Goal: Task Accomplishment & Management: Use online tool/utility

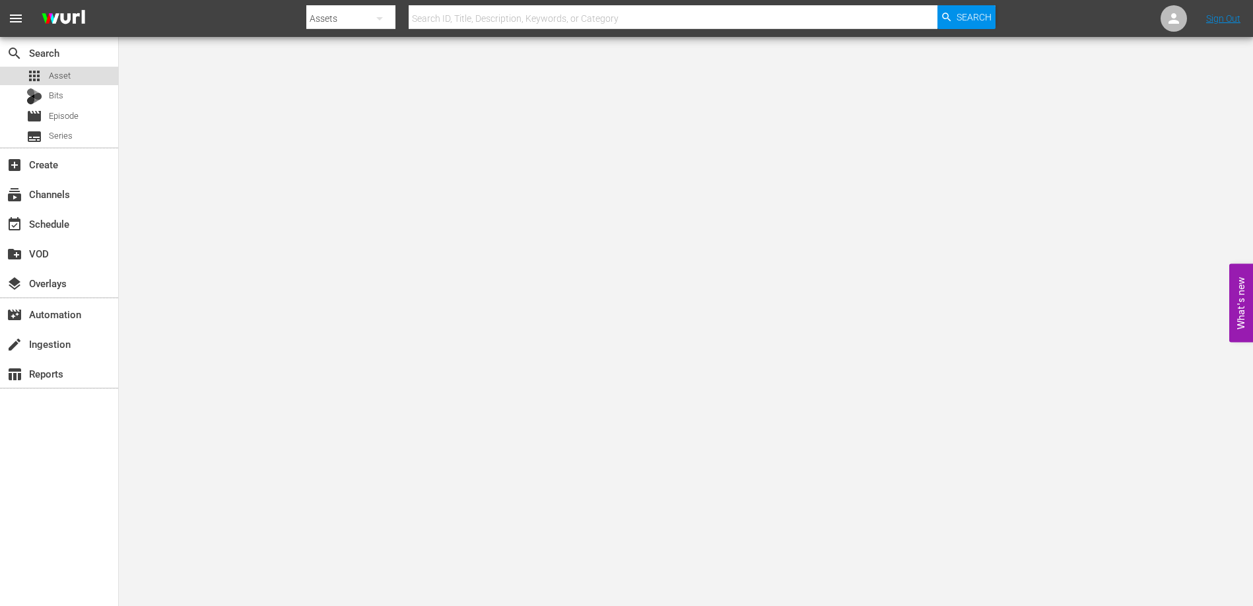
click at [60, 73] on span "Asset" at bounding box center [60, 75] width 22 height 13
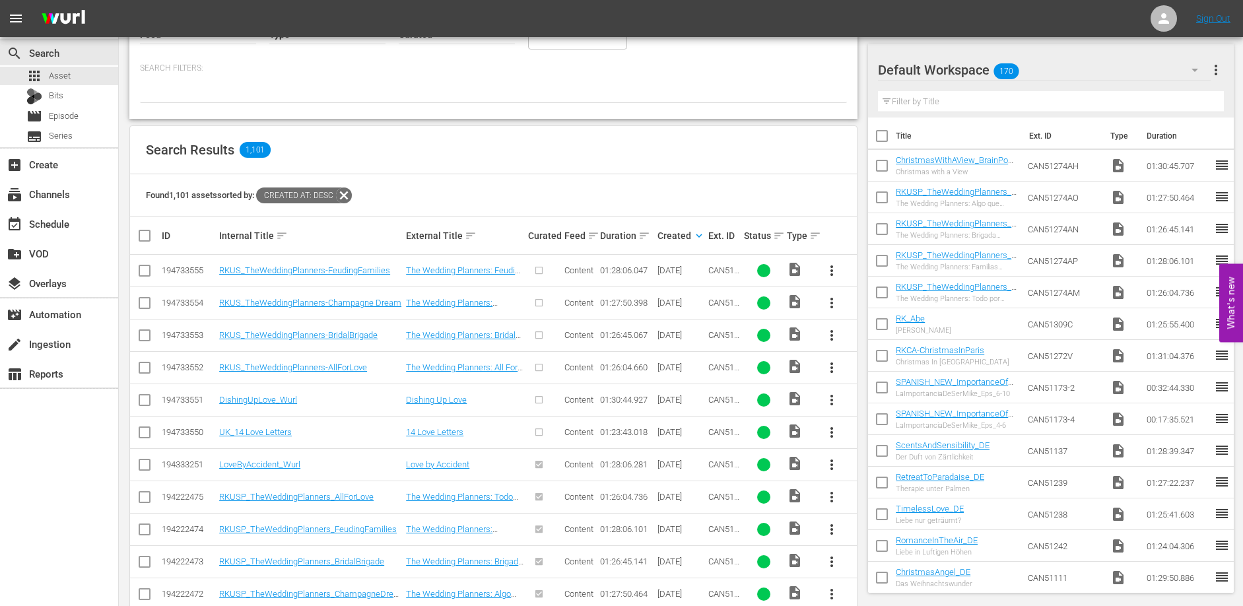
scroll to position [213, 0]
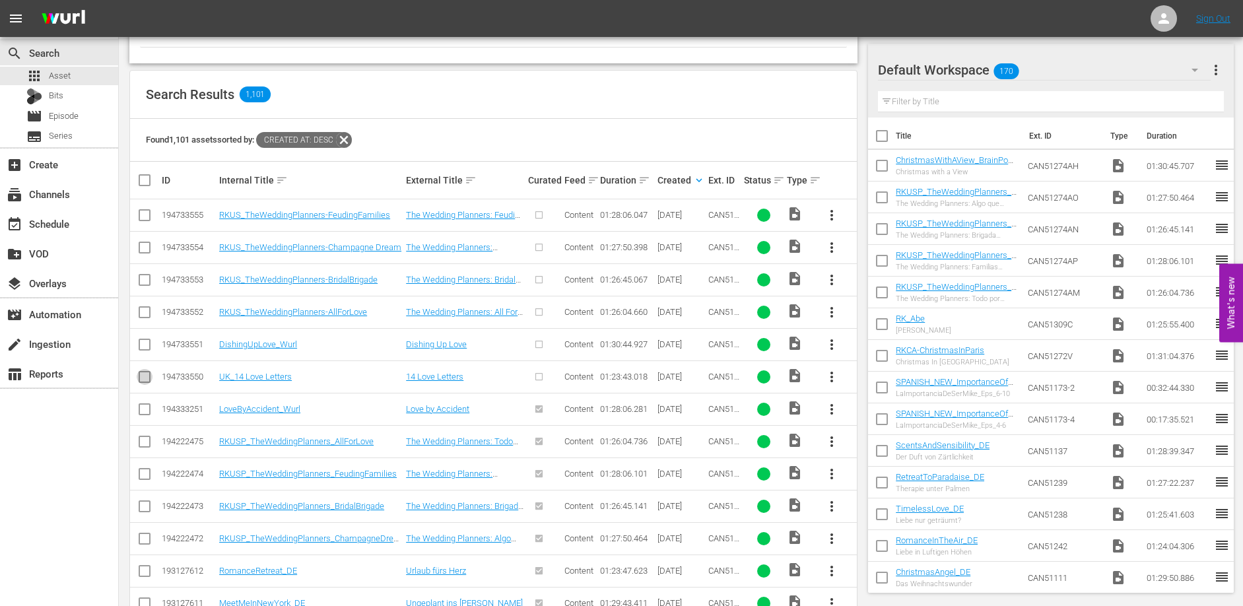
click at [149, 374] on input "checkbox" at bounding box center [145, 380] width 16 height 16
checkbox input "true"
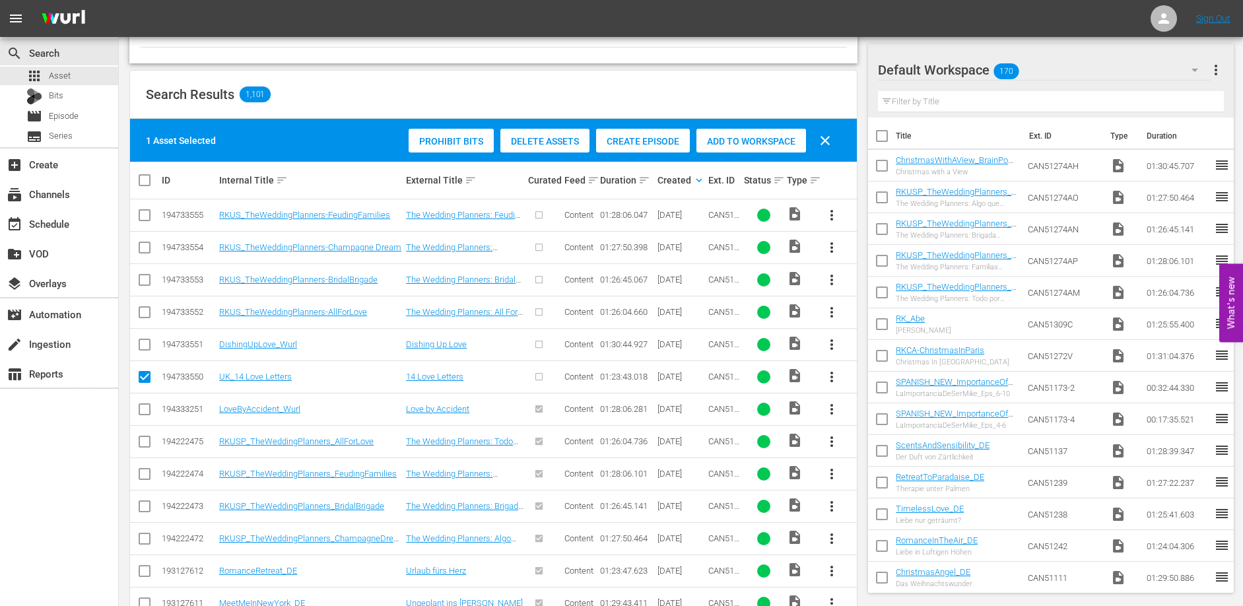
click at [156, 349] on td at bounding box center [145, 344] width 30 height 32
click at [145, 341] on input "checkbox" at bounding box center [145, 347] width 16 height 16
click at [653, 141] on span "Create Episode" at bounding box center [643, 141] width 94 height 11
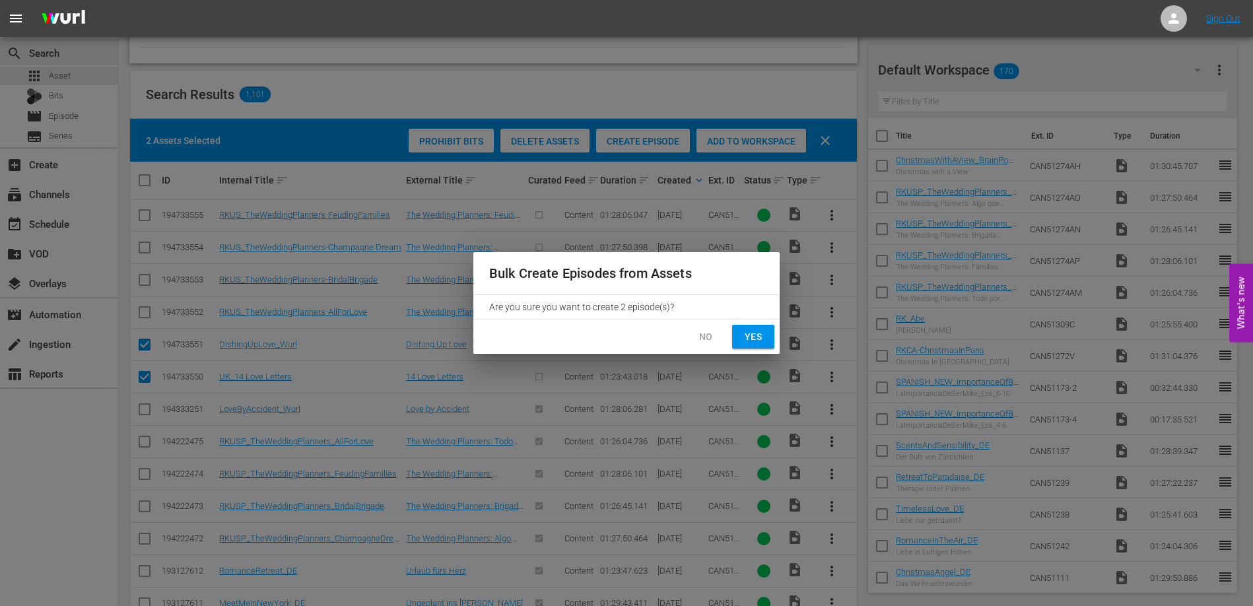
click at [745, 341] on span "Yes" at bounding box center [753, 337] width 21 height 17
checkbox input "false"
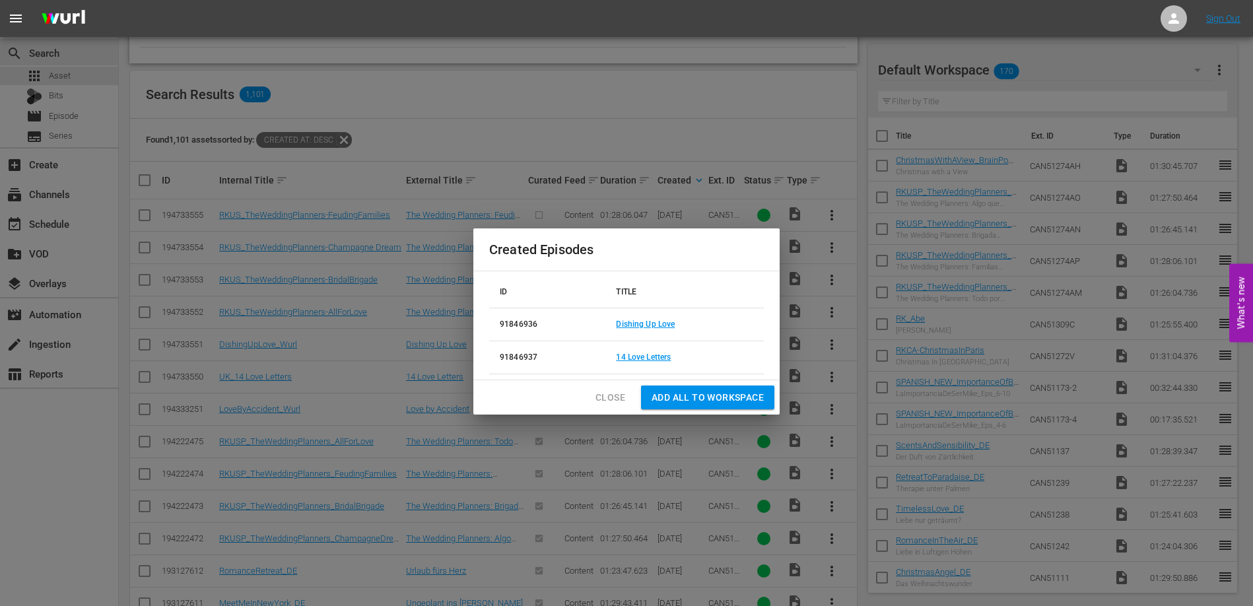
drag, startPoint x: 721, startPoint y: 396, endPoint x: 595, endPoint y: 388, distance: 125.7
click at [593, 388] on div "Close Add all to Workspace" at bounding box center [626, 397] width 306 height 35
click at [618, 395] on span "Close" at bounding box center [610, 397] width 30 height 17
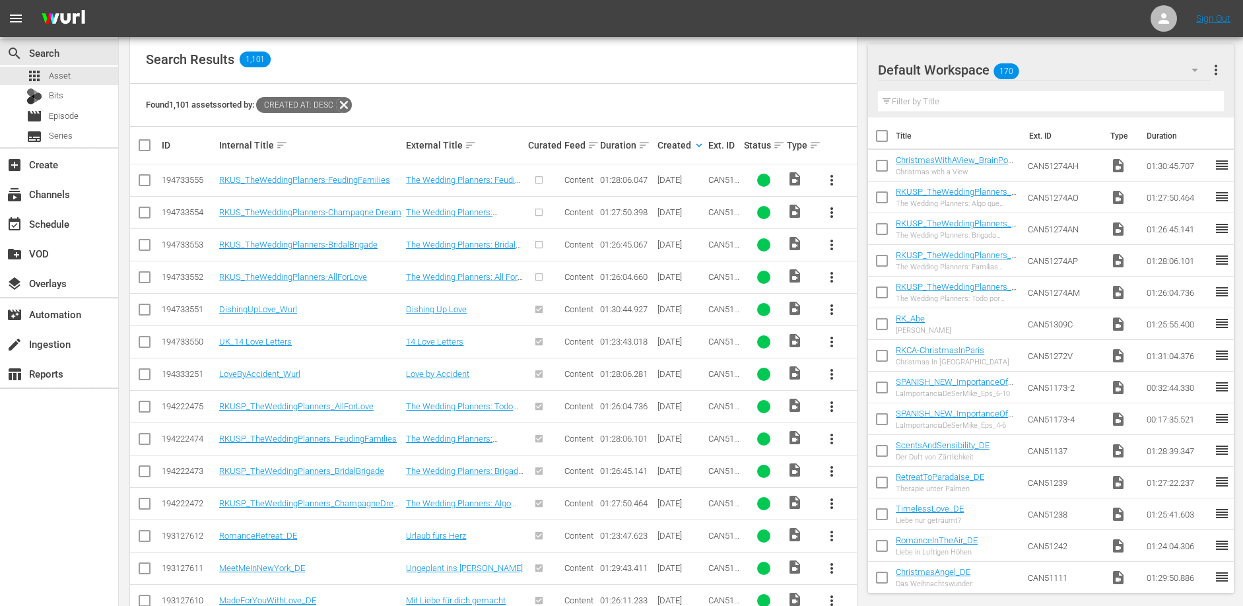
scroll to position [255, 0]
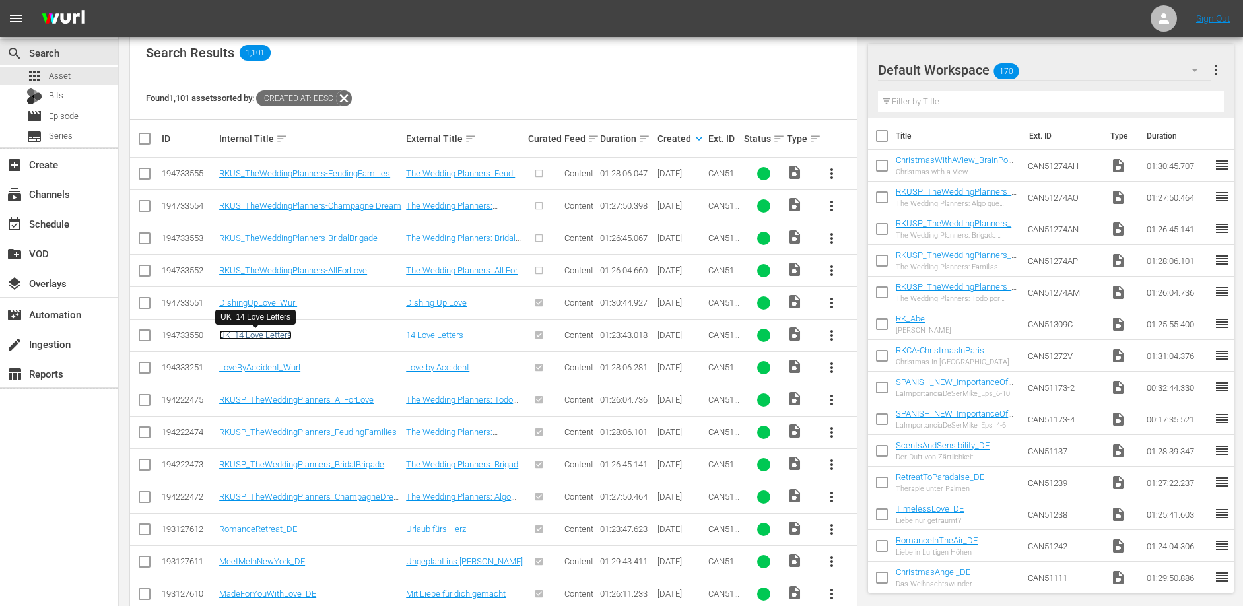
click at [245, 337] on link "UK_14 Love Letters" at bounding box center [255, 335] width 73 height 10
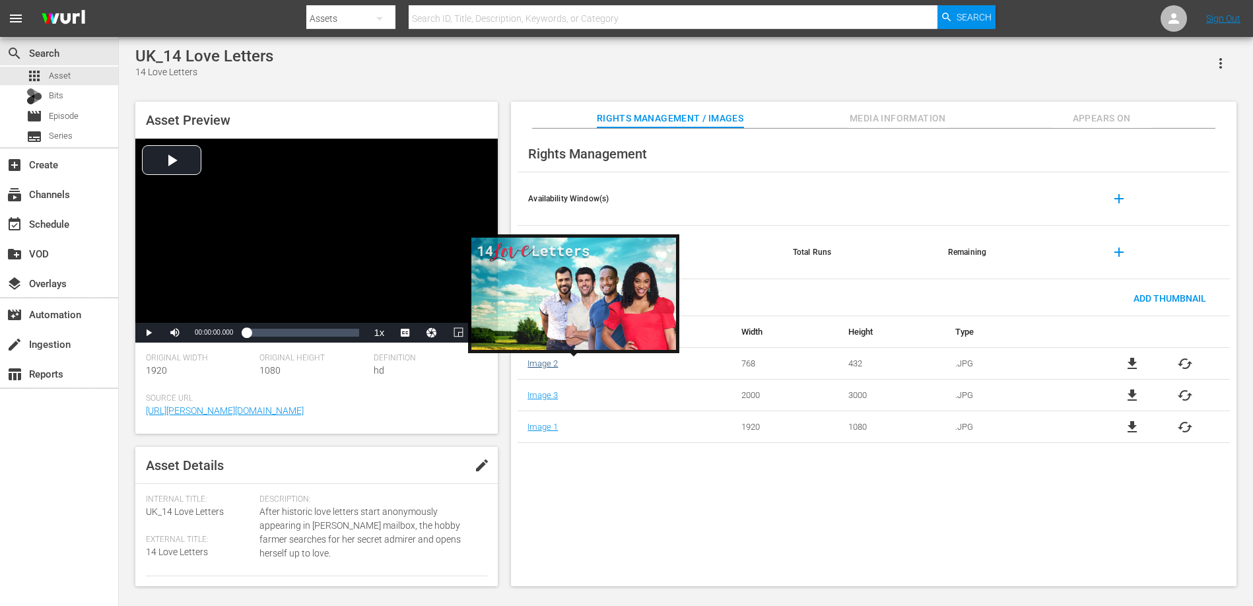
click at [549, 361] on link "Image 2" at bounding box center [542, 363] width 30 height 10
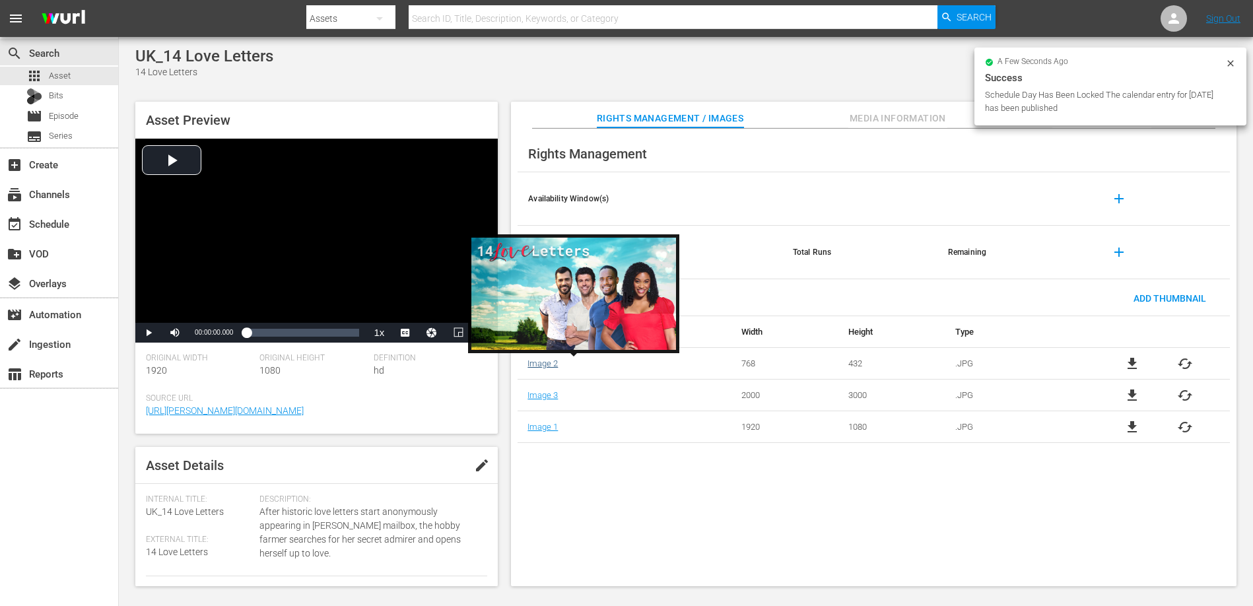
click at [547, 366] on link "Image 2" at bounding box center [542, 363] width 30 height 10
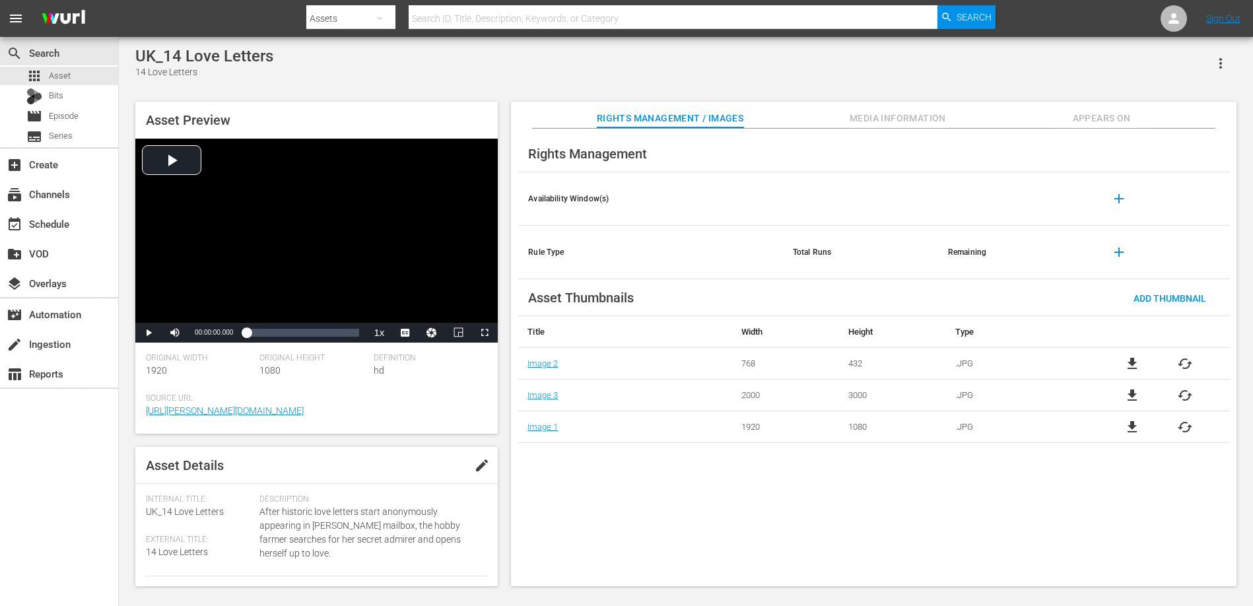
click at [1181, 362] on span "cached" at bounding box center [1185, 364] width 16 height 16
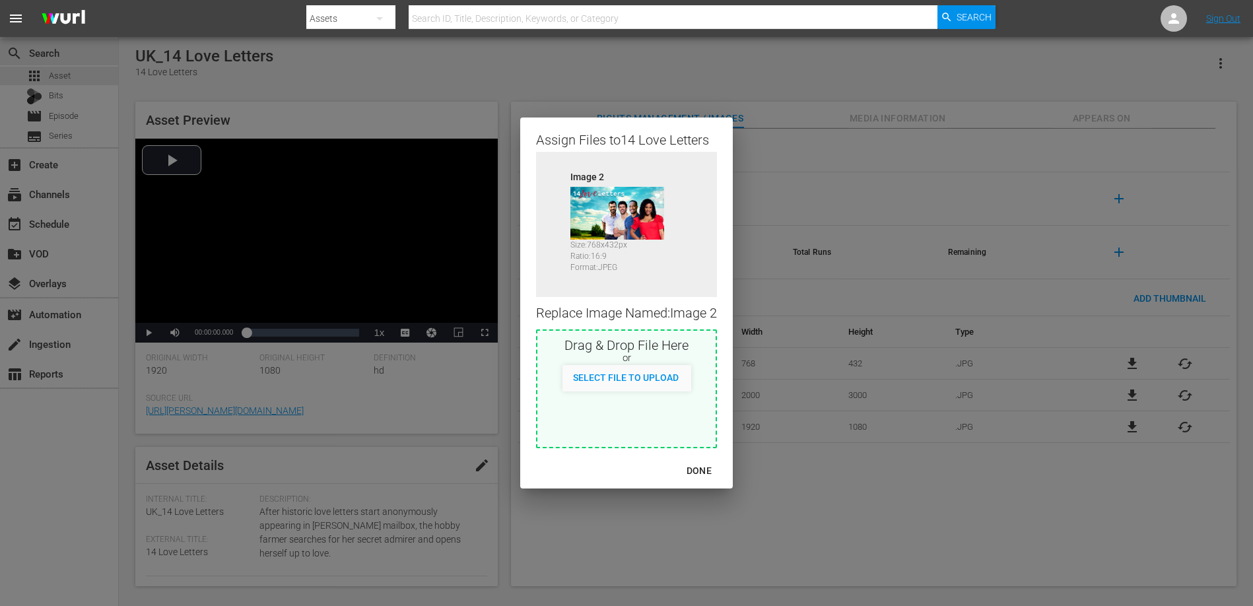
click at [699, 470] on div "DONE" at bounding box center [699, 471] width 46 height 17
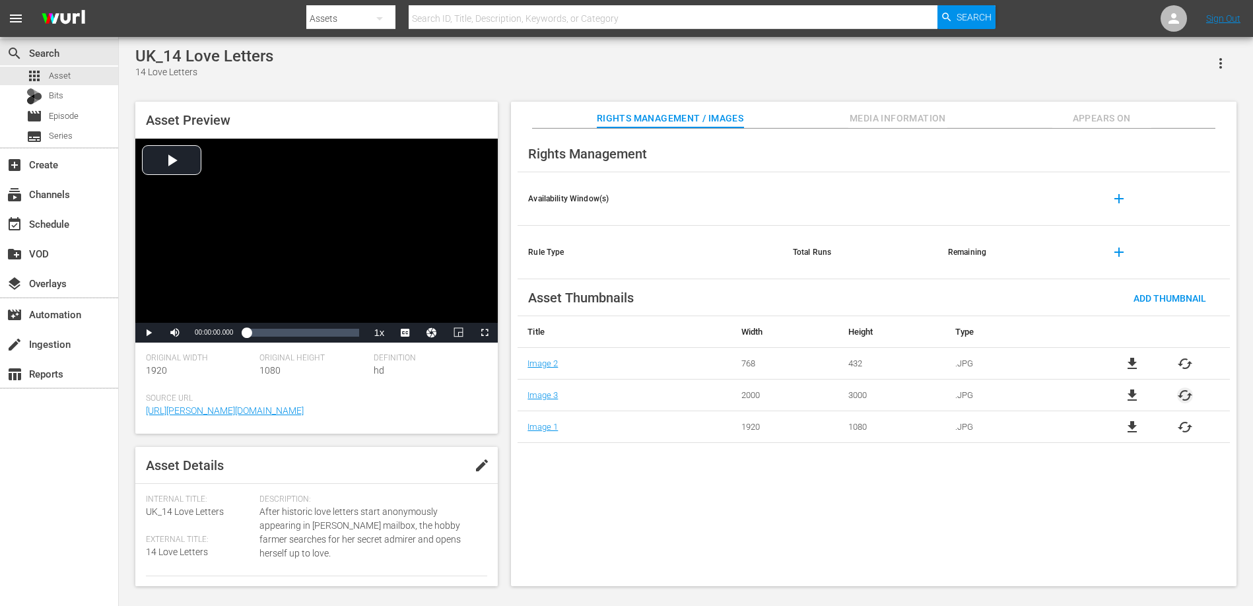
click at [1179, 399] on span "cached" at bounding box center [1185, 396] width 16 height 16
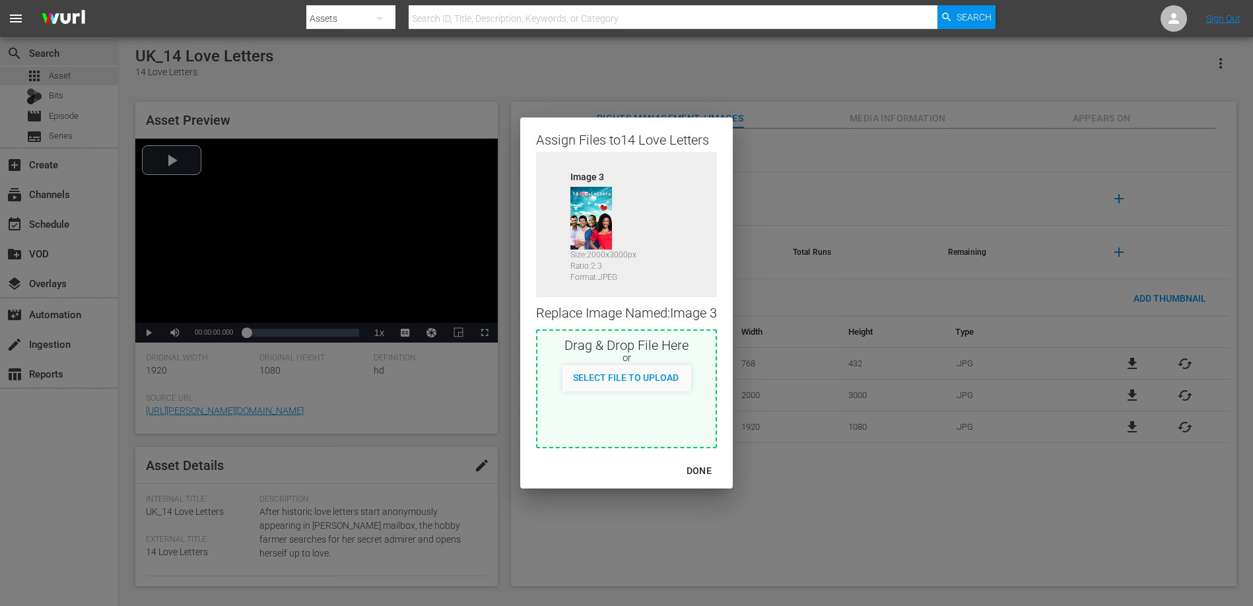
click at [699, 469] on div "DONE" at bounding box center [699, 471] width 46 height 17
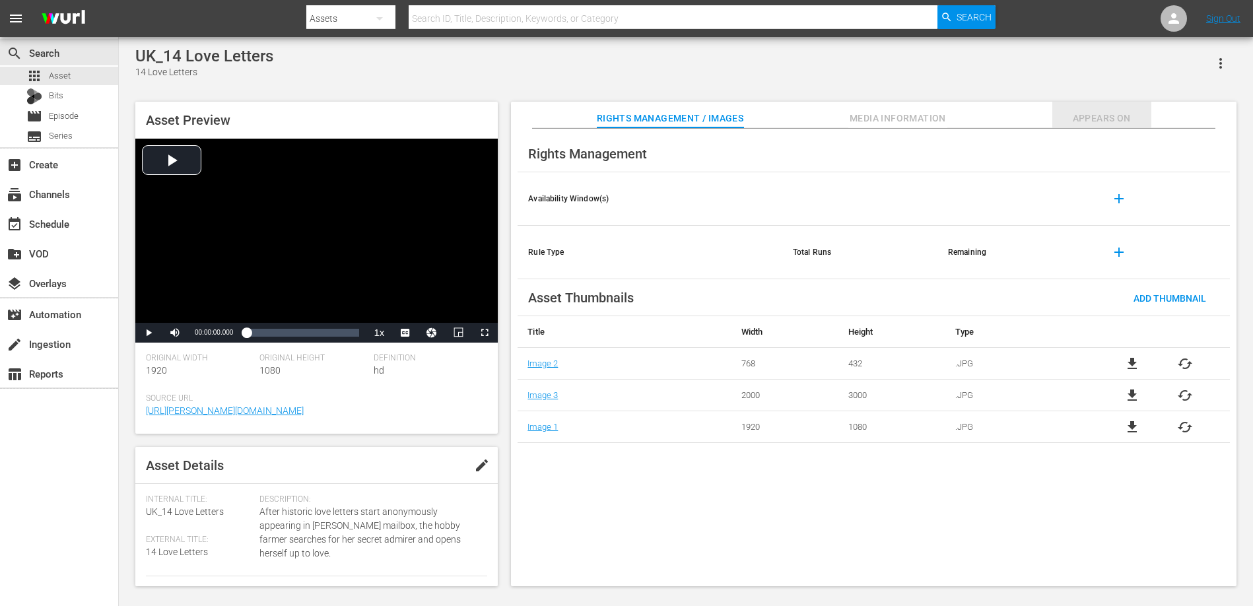
click at [1083, 116] on span "Appears On" at bounding box center [1101, 118] width 99 height 17
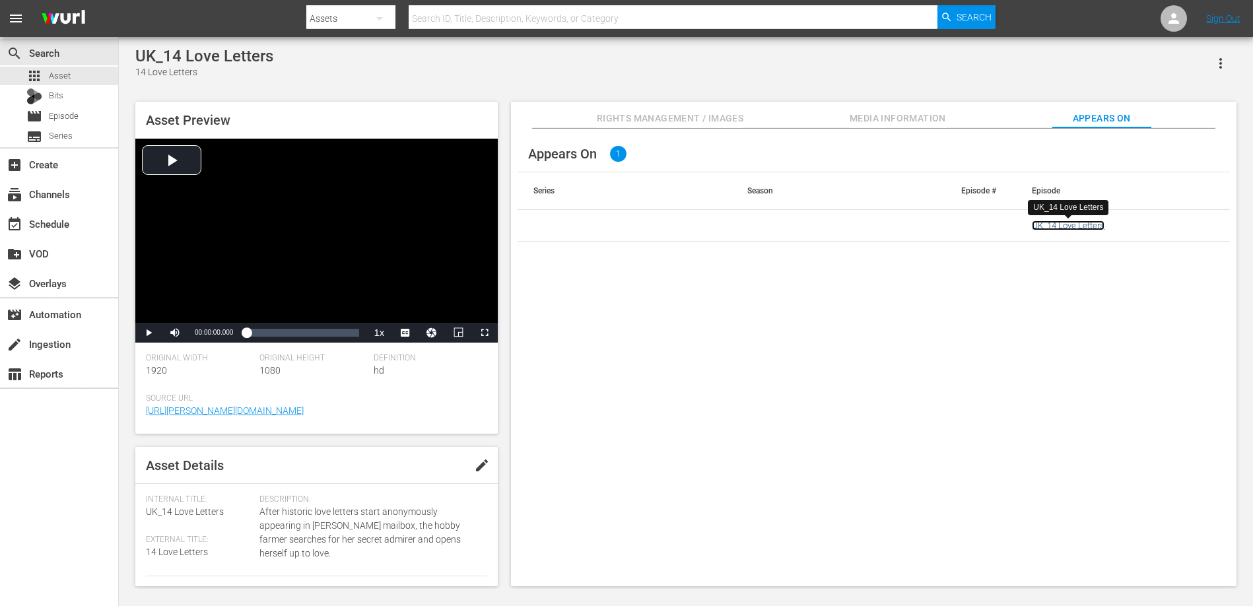
click at [1061, 226] on link "UK_14 Love Letters" at bounding box center [1068, 225] width 73 height 10
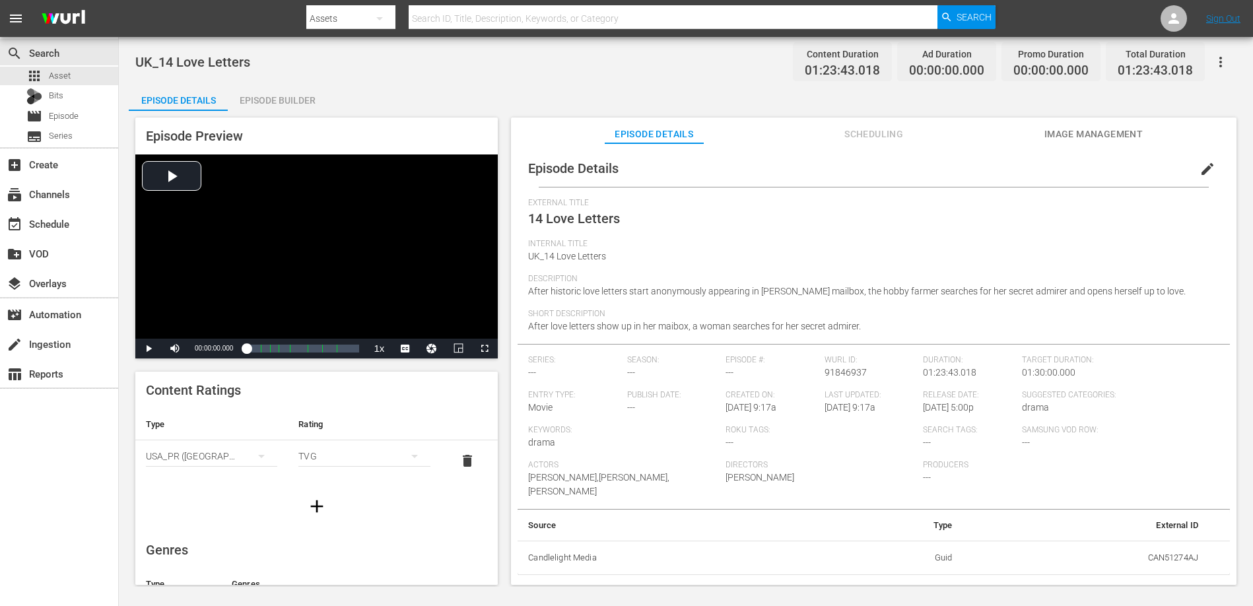
click at [1057, 139] on span "Image Management" at bounding box center [1093, 134] width 99 height 17
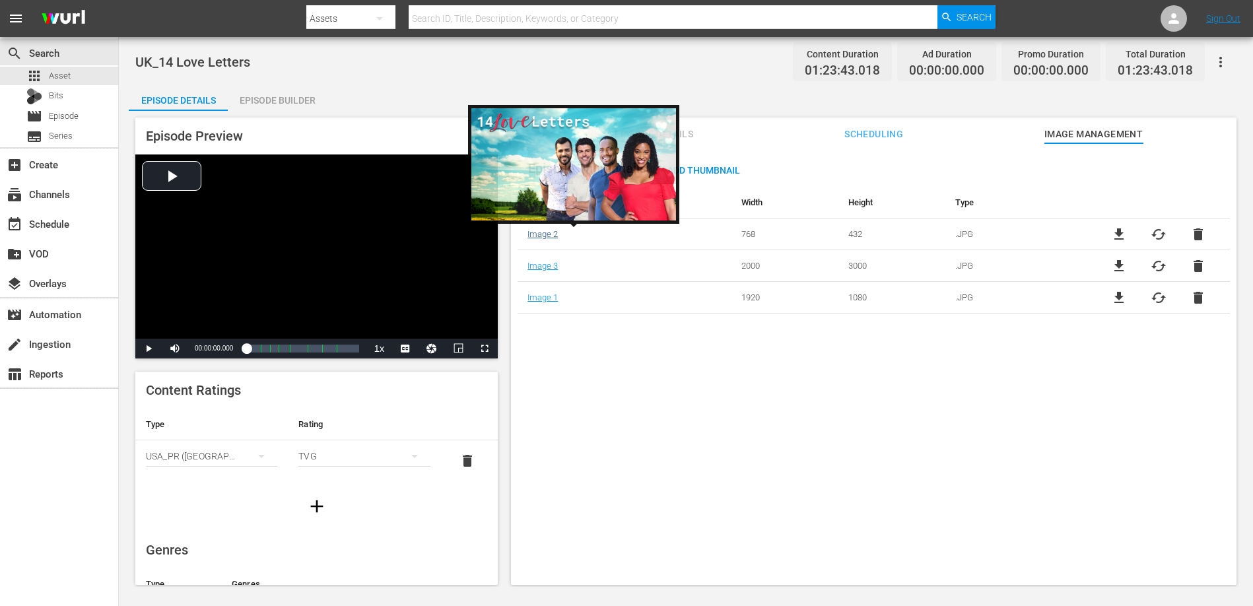
click at [543, 234] on link "Image 2" at bounding box center [542, 234] width 30 height 10
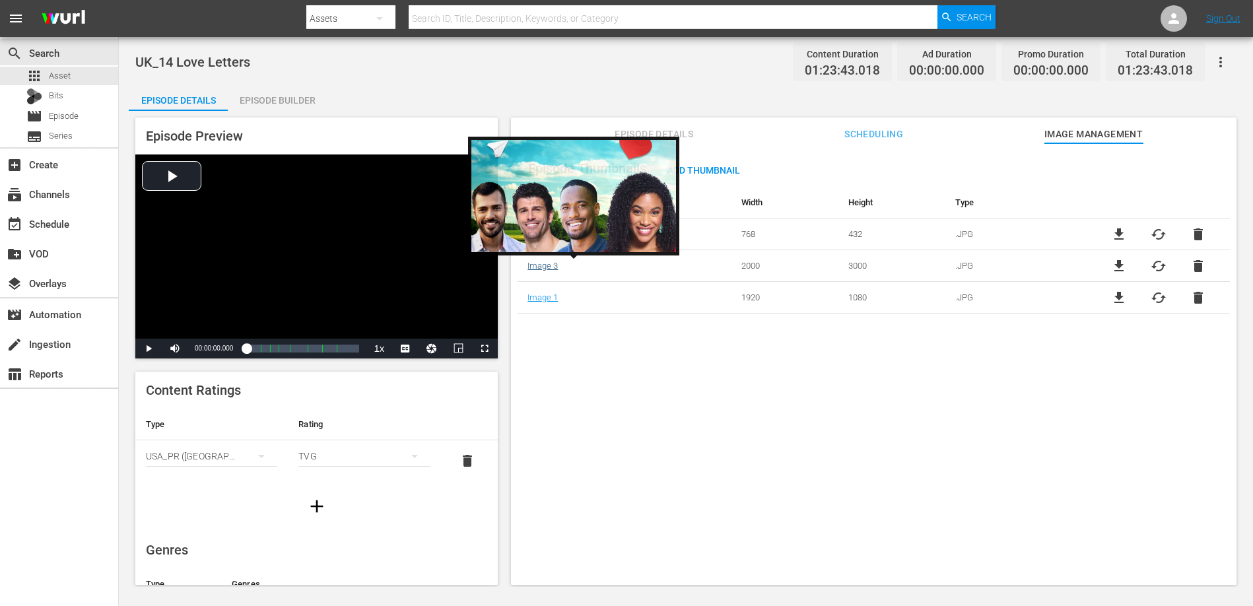
click at [543, 265] on link "Image 3" at bounding box center [542, 266] width 30 height 10
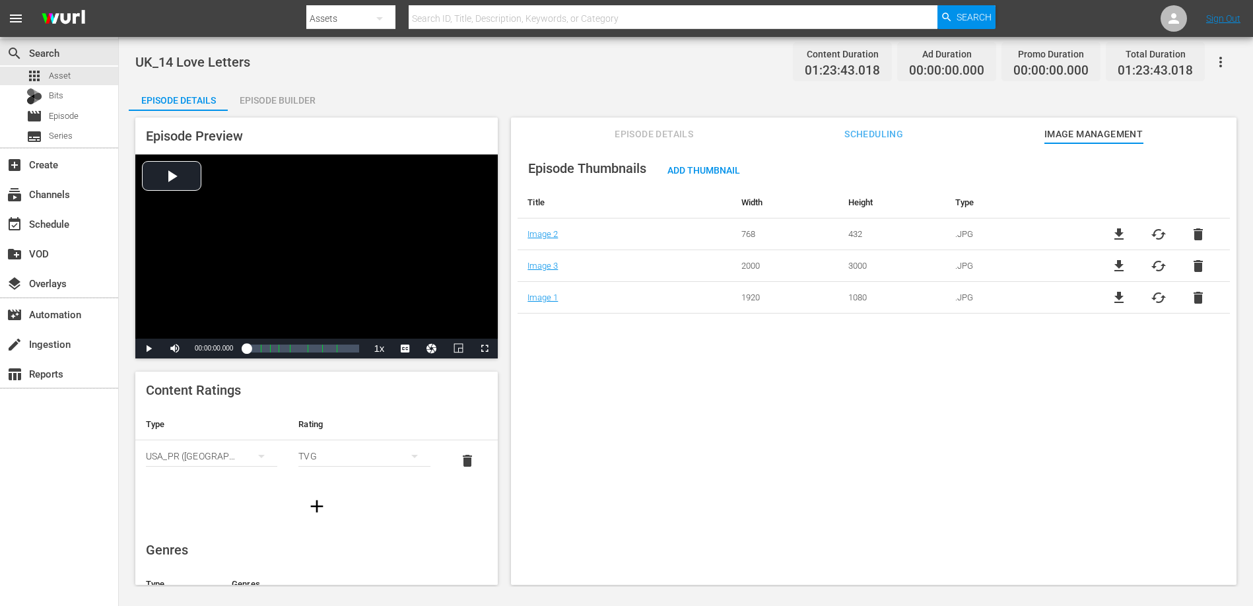
click at [291, 102] on div "Episode Builder" at bounding box center [277, 100] width 99 height 32
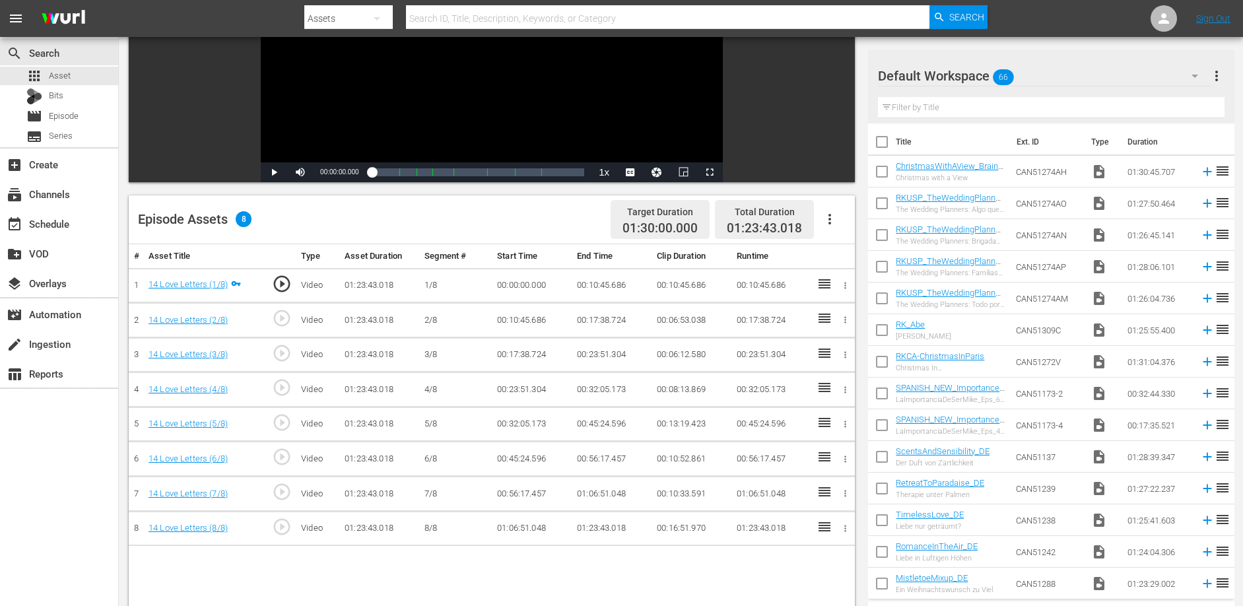
scroll to position [209, 0]
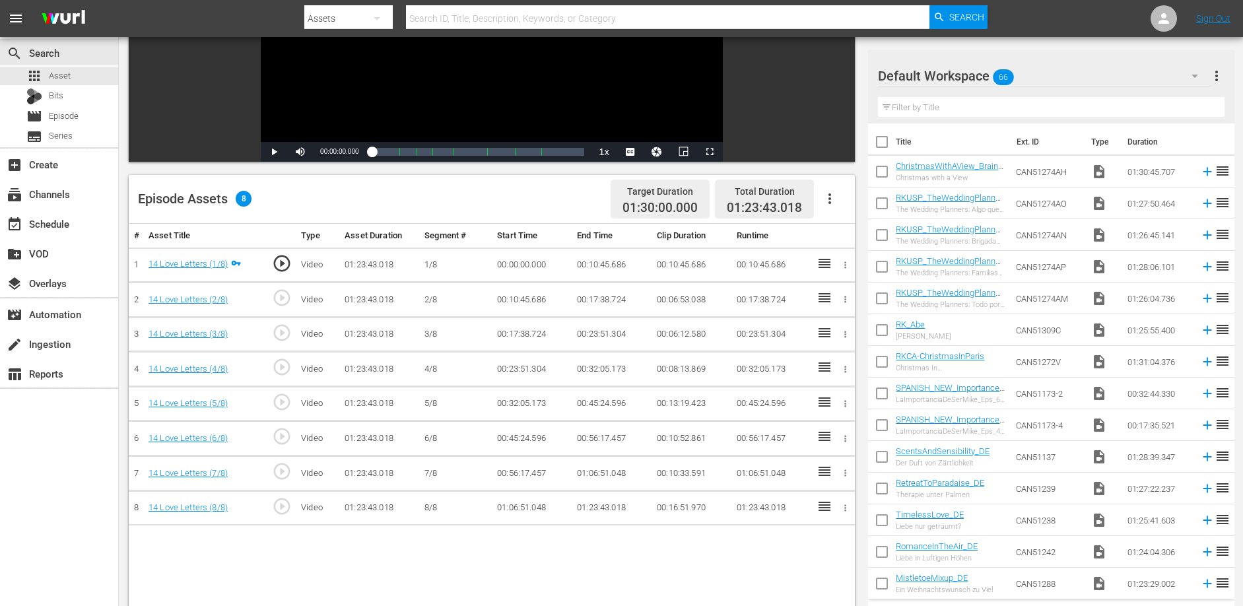
click at [443, 568] on div "# Asset Title Type Asset Duration Segment # Start Time End Time Clip Duration R…" at bounding box center [492, 477] width 726 height 507
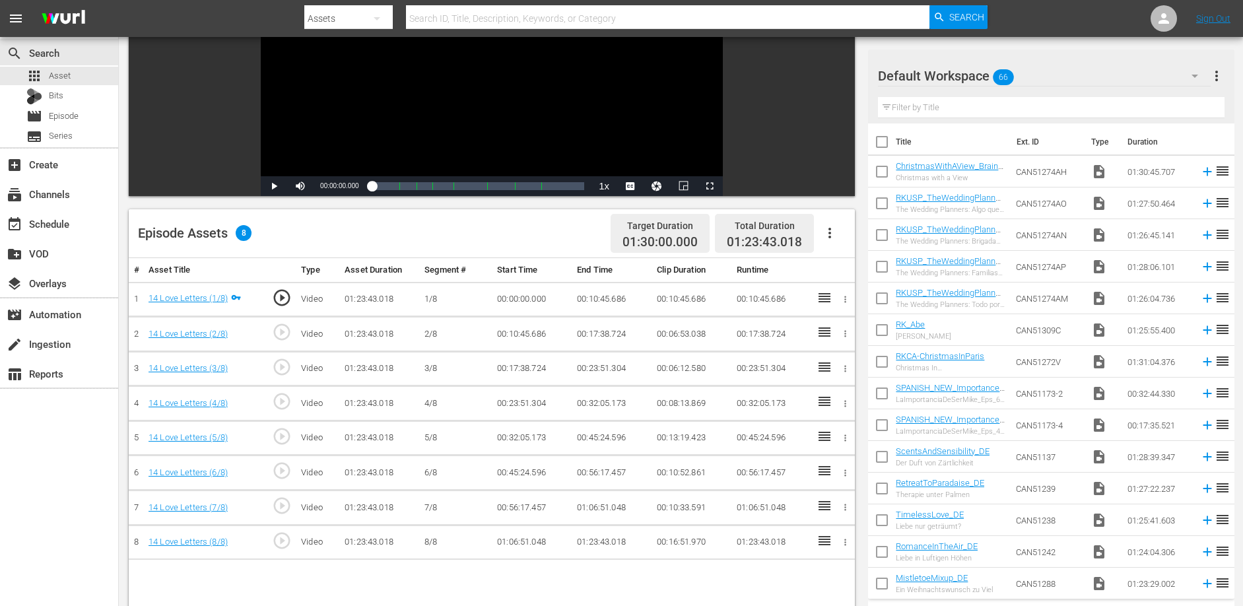
scroll to position [3, 0]
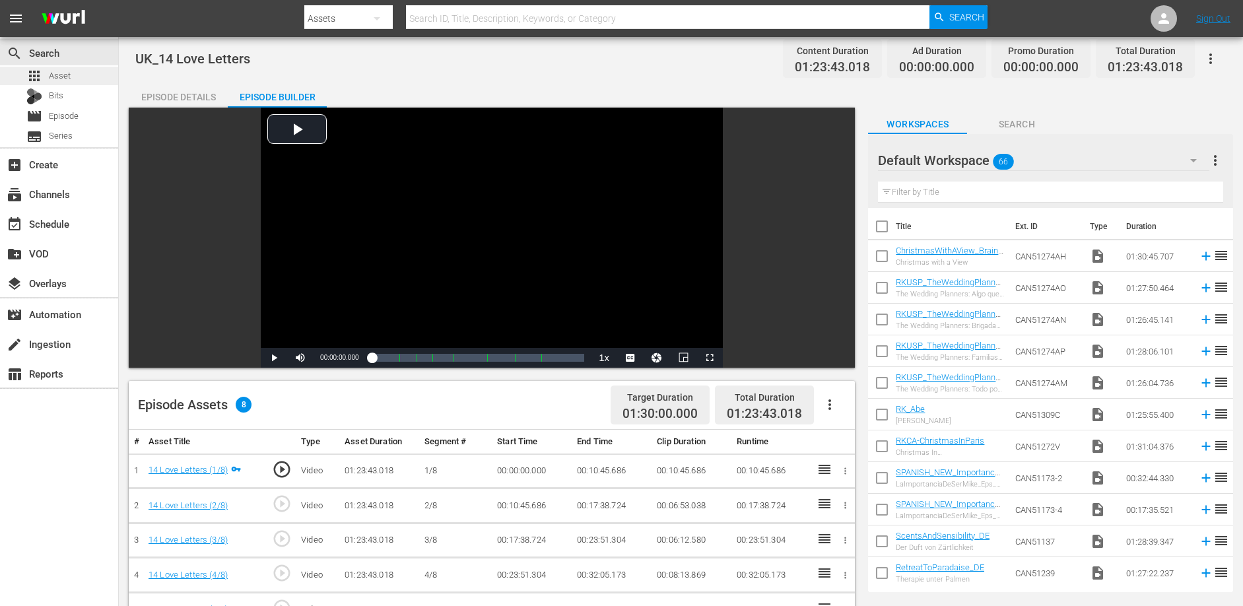
click at [63, 73] on span "Asset" at bounding box center [60, 75] width 22 height 13
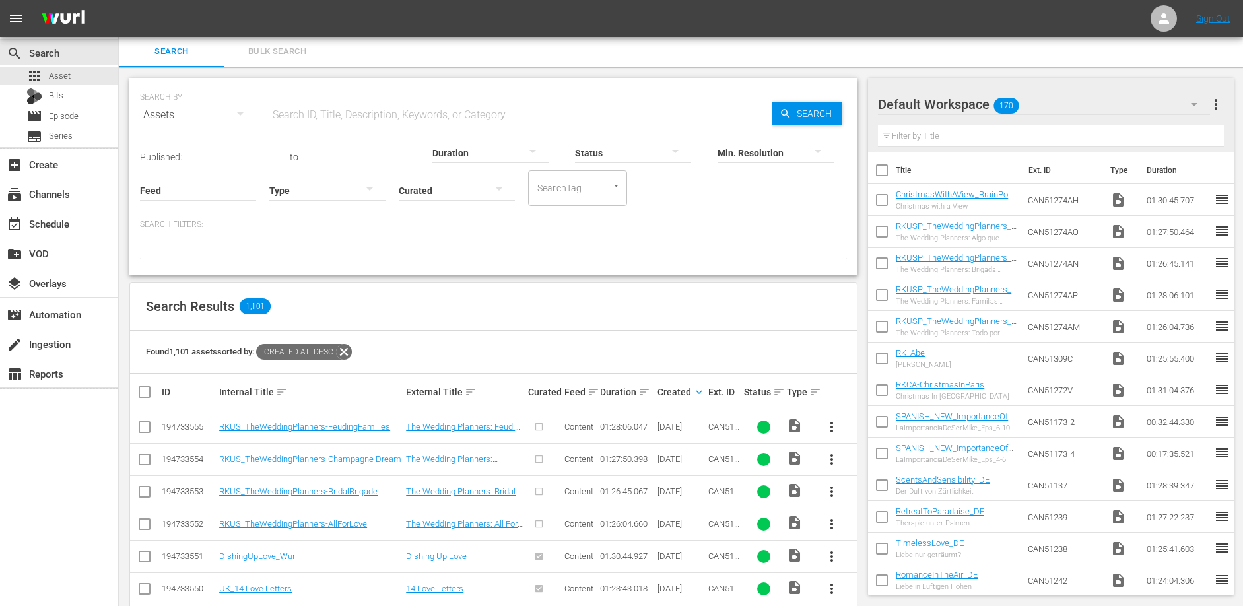
scroll to position [3, 0]
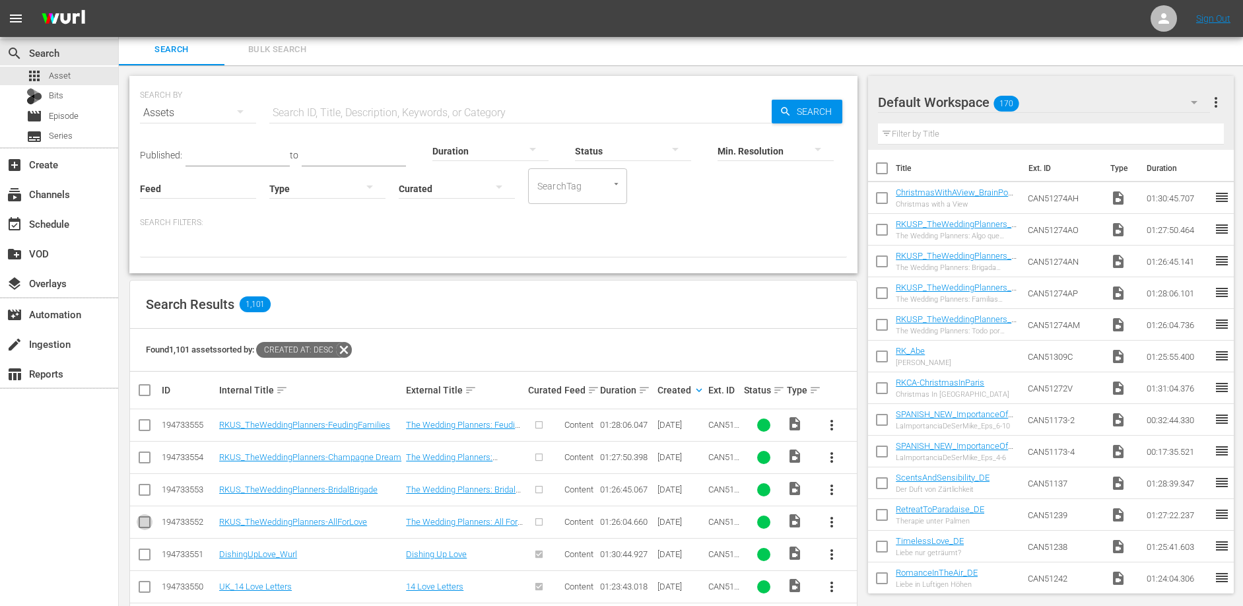
click at [147, 521] on input "checkbox" at bounding box center [145, 525] width 16 height 16
checkbox input "true"
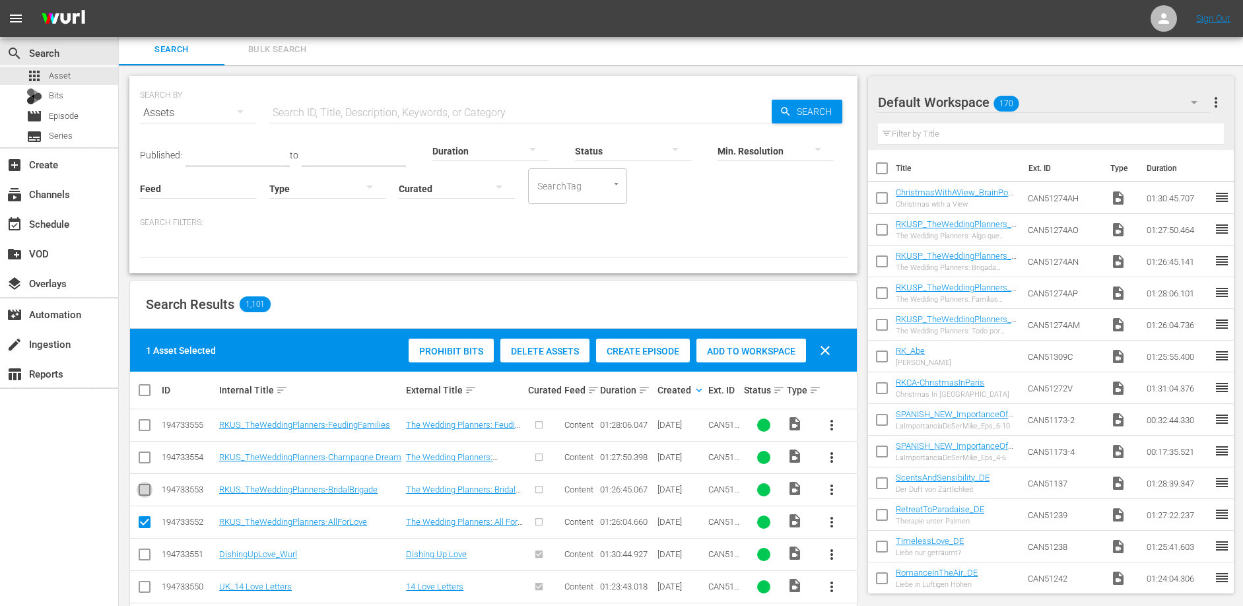
drag, startPoint x: 147, startPoint y: 492, endPoint x: 145, endPoint y: 467, distance: 25.1
click at [147, 492] on input "checkbox" at bounding box center [145, 493] width 16 height 16
checkbox input "true"
click at [143, 454] on input "checkbox" at bounding box center [145, 460] width 16 height 16
checkbox input "true"
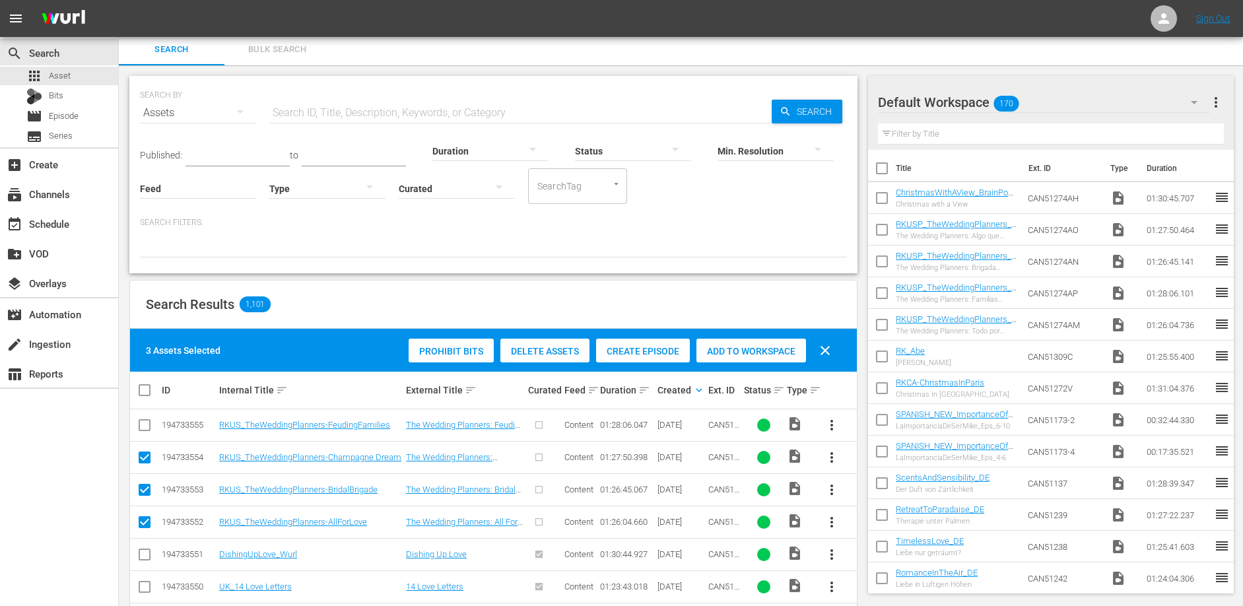
click at [147, 416] on td at bounding box center [145, 425] width 30 height 32
click at [143, 421] on input "checkbox" at bounding box center [145, 428] width 16 height 16
click at [650, 353] on span "Create Episode" at bounding box center [643, 351] width 94 height 11
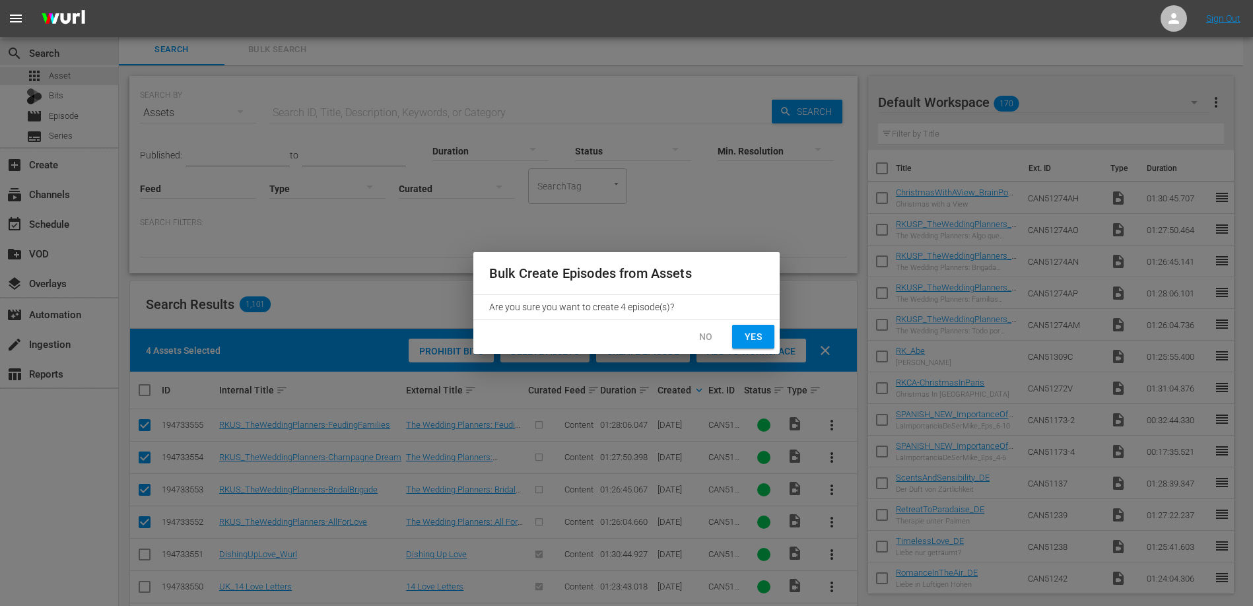
click at [755, 332] on span "Yes" at bounding box center [753, 337] width 21 height 17
checkbox input "false"
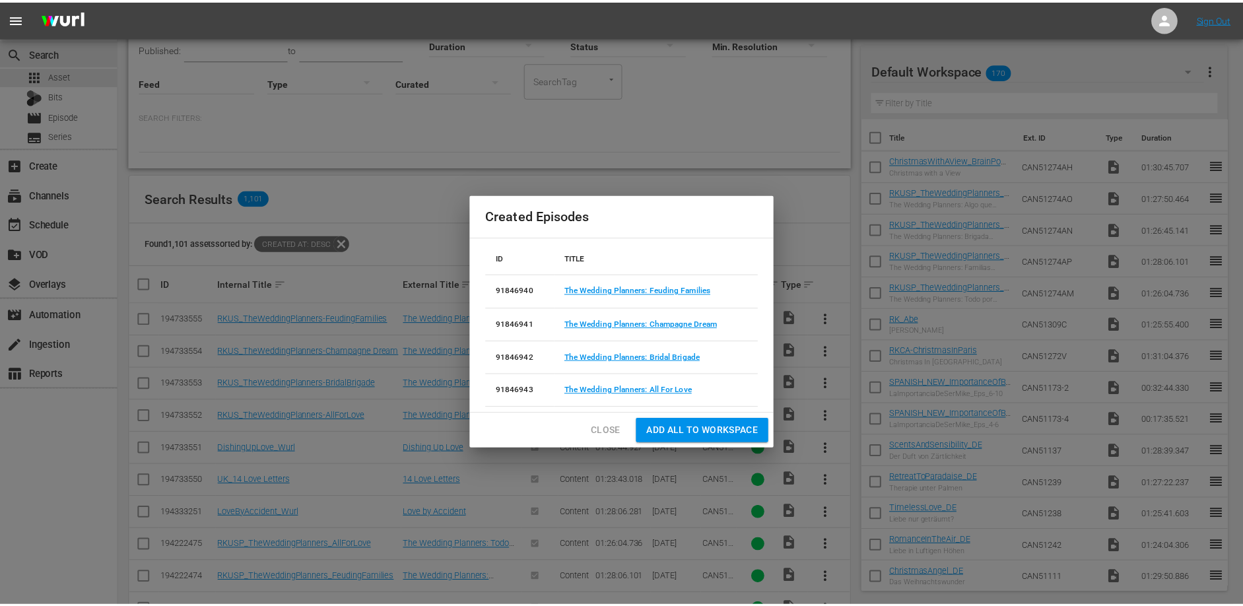
scroll to position [106, 0]
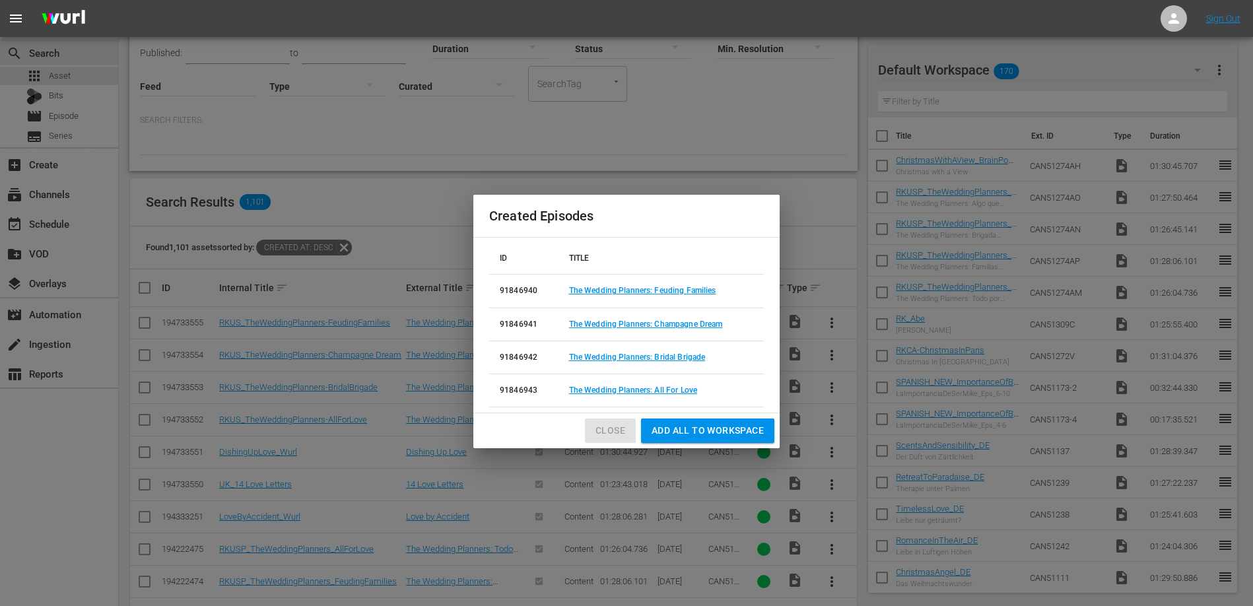
click at [597, 435] on span "Close" at bounding box center [610, 430] width 30 height 17
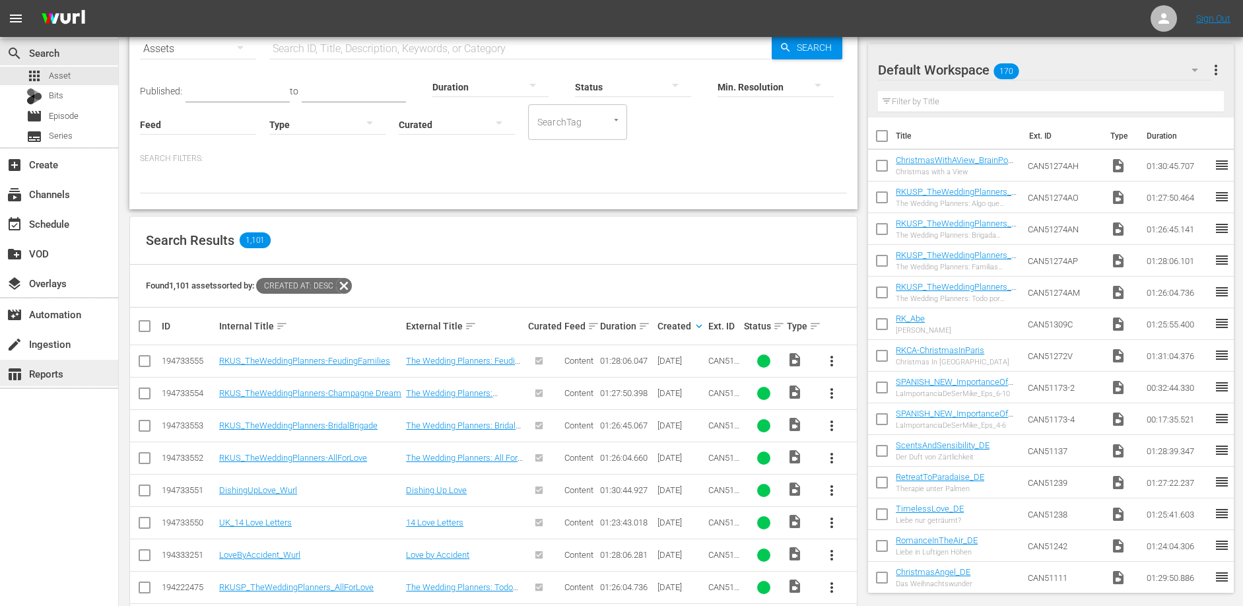
scroll to position [230, 0]
